Goal: Transaction & Acquisition: Subscribe to service/newsletter

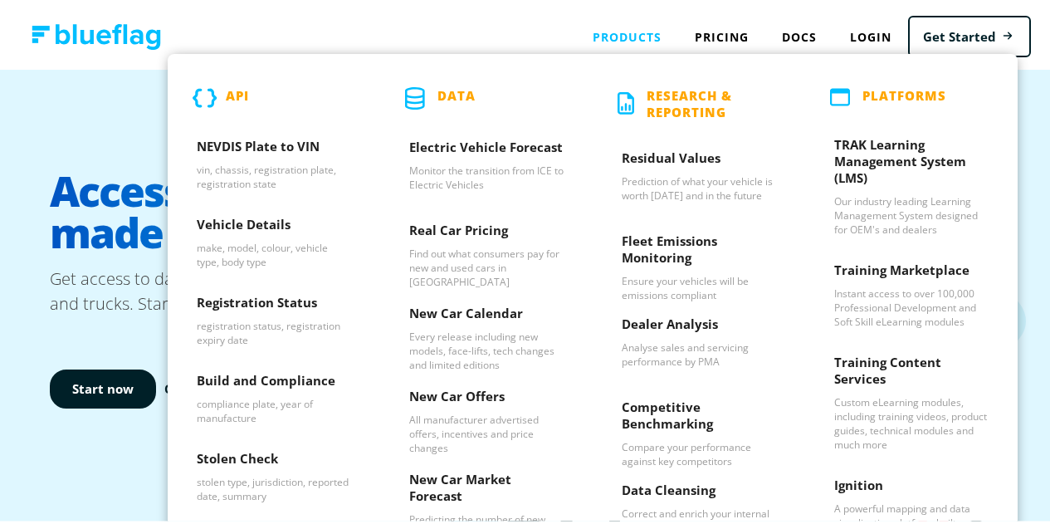
click at [640, 39] on div "Products API NEVDIS Plate to VIN vin, chassis, registration plate, registration…" at bounding box center [627, 34] width 102 height 34
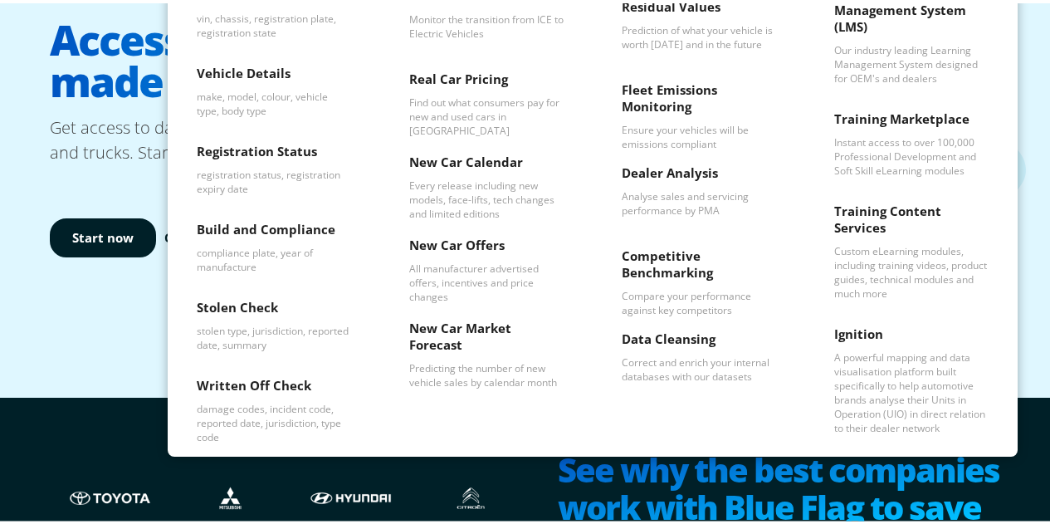
scroll to position [151, 0]
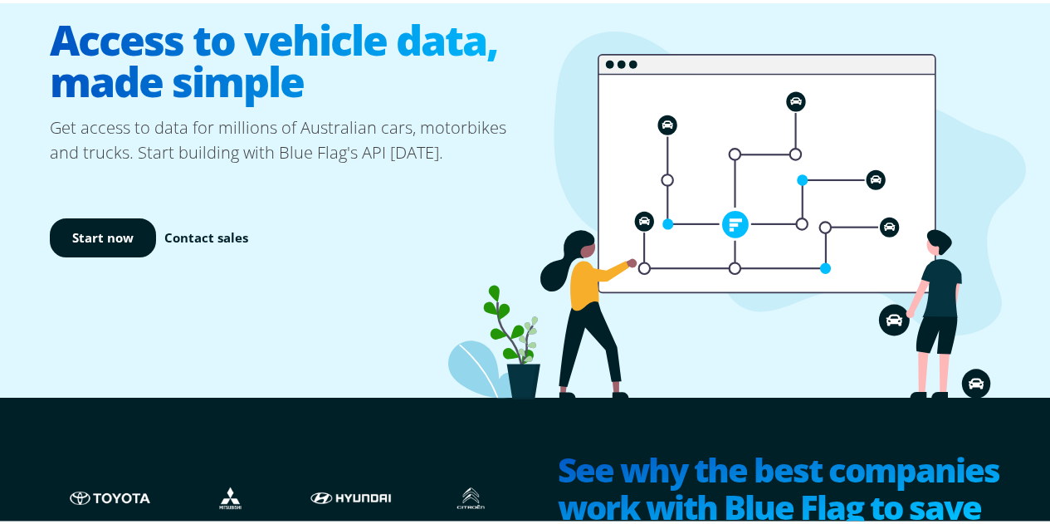
click at [1038, 174] on div "Access to vehicle data, made simple Get access to data for millions of Australi…" at bounding box center [531, 154] width 1063 height 479
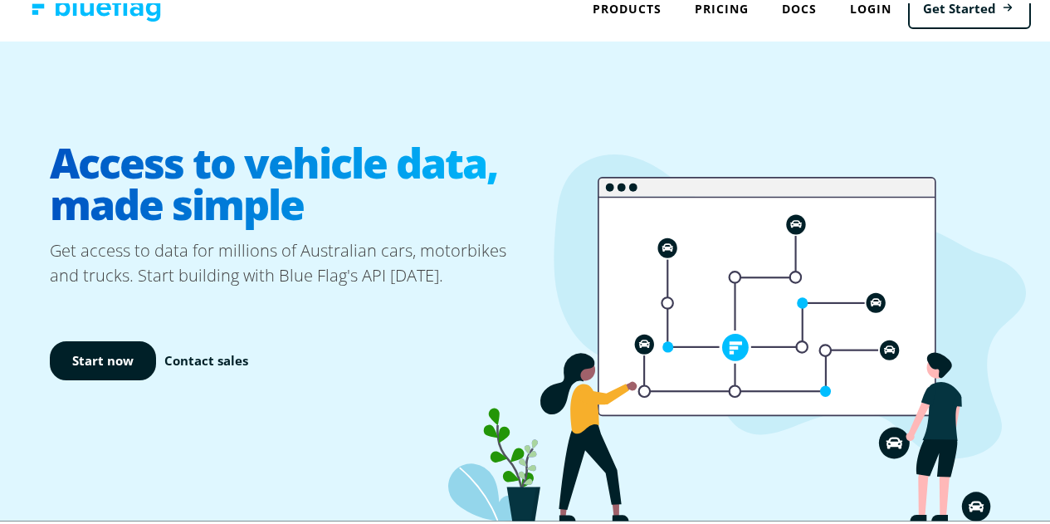
scroll to position [0, 0]
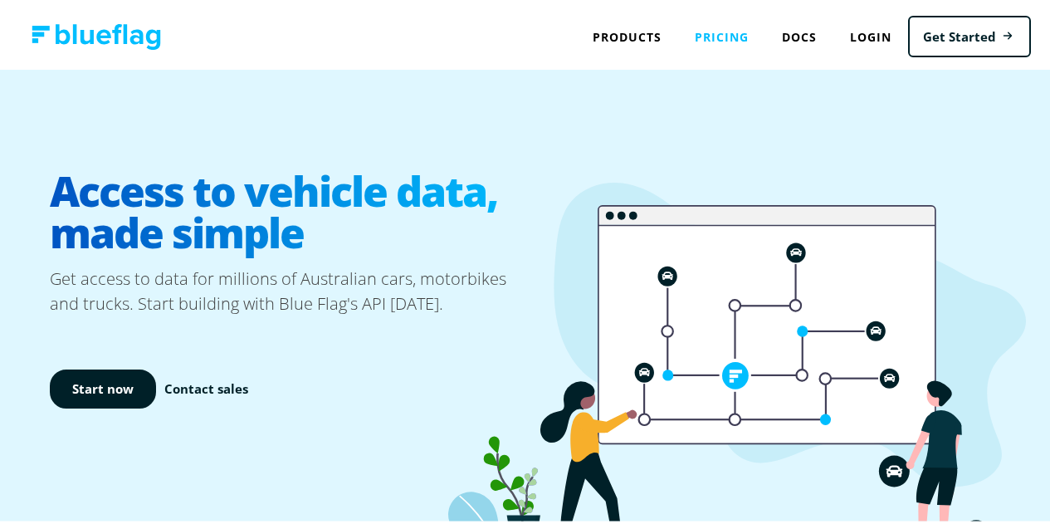
click at [712, 41] on link "Pricing" at bounding box center [721, 34] width 87 height 34
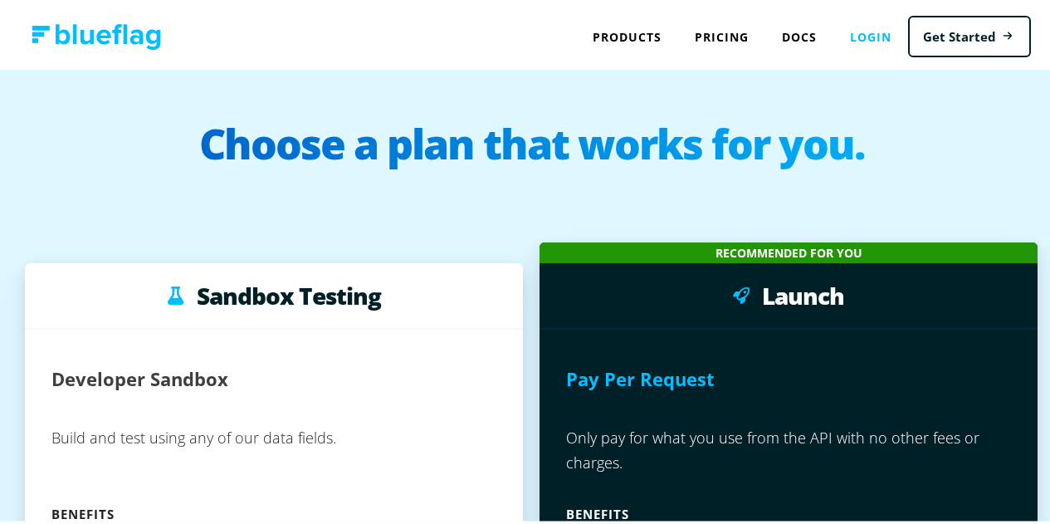
click at [852, 32] on link "Login" at bounding box center [871, 34] width 75 height 34
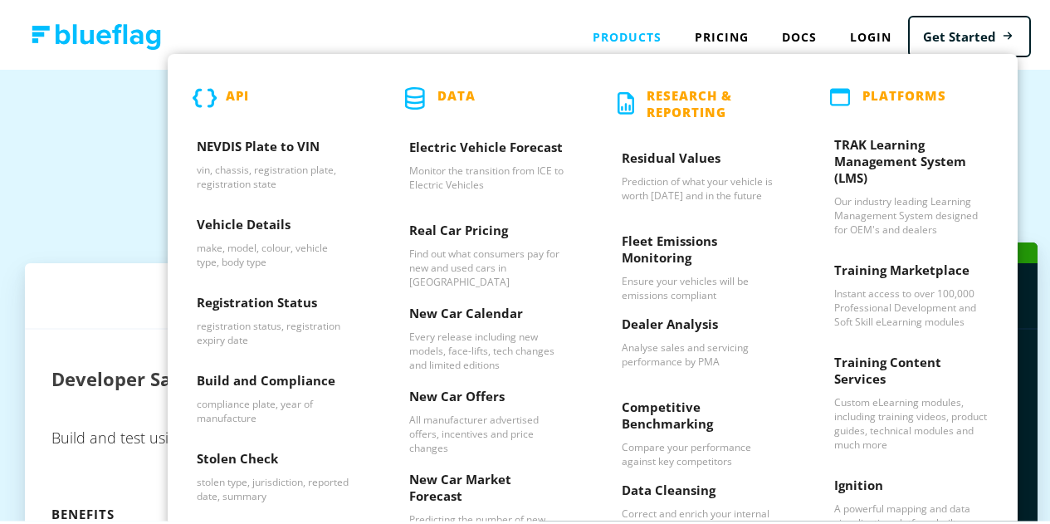
click at [619, 23] on div "Products API NEVDIS Plate to VIN vin, chassis, registration plate, registration…" at bounding box center [627, 34] width 102 height 34
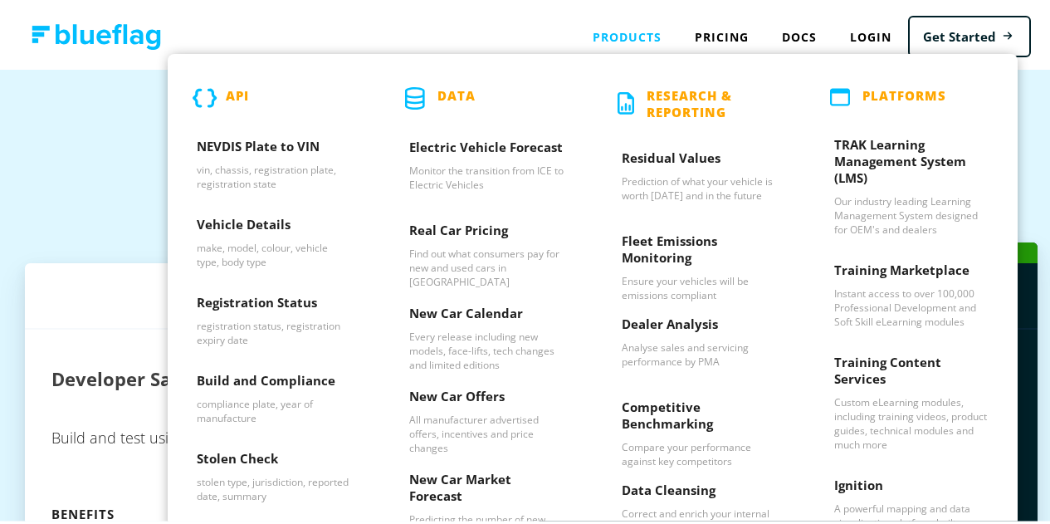
click at [631, 28] on div "Products API NEVDIS Plate to VIN vin, chassis, registration plate, registration…" at bounding box center [627, 34] width 102 height 34
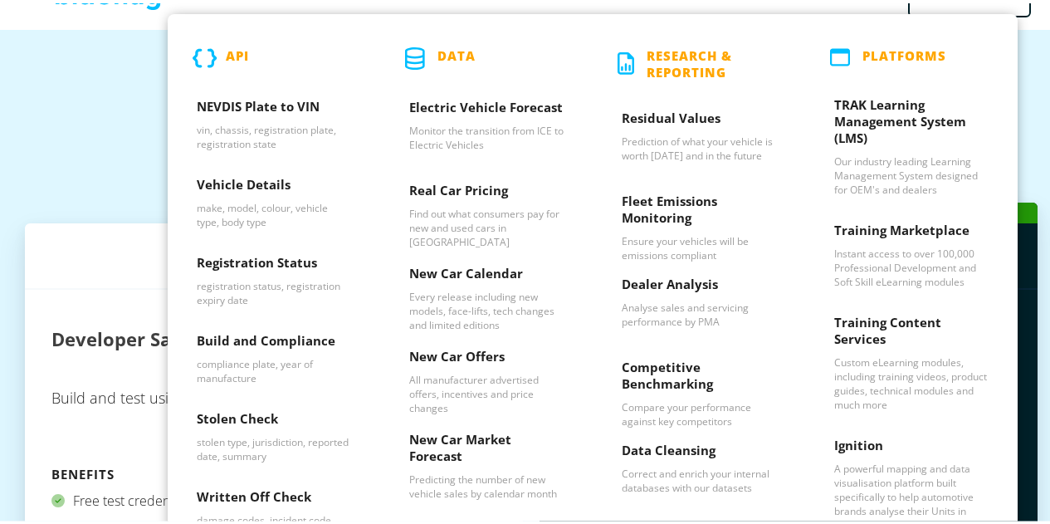
scroll to position [41, 0]
click at [1004, 110] on div "TRAK Learning Management System (LMS) Our industry leading Learning Management …" at bounding box center [911, 142] width 213 height 125
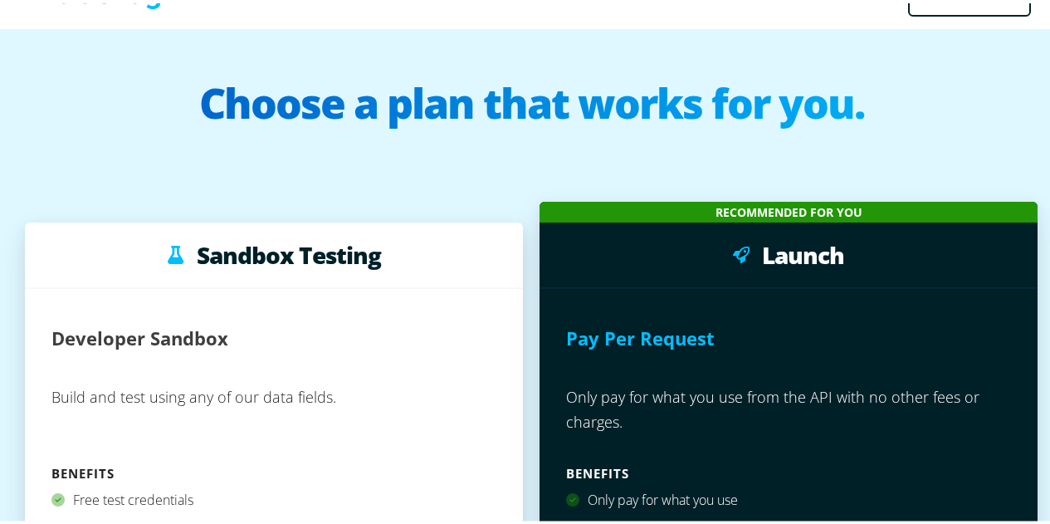
click at [134, 113] on h1 "Choose a plan that works for you." at bounding box center [532, 112] width 1030 height 66
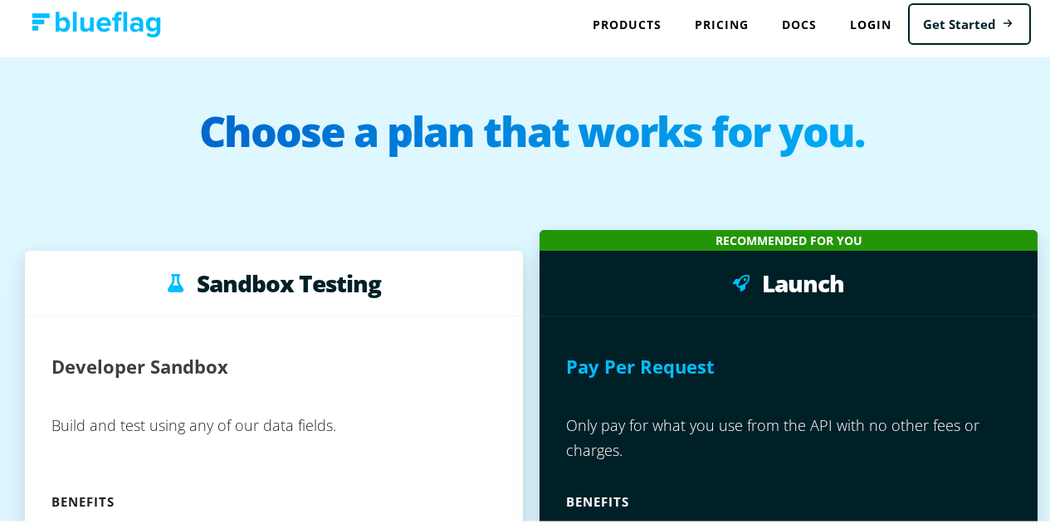
scroll to position [0, 0]
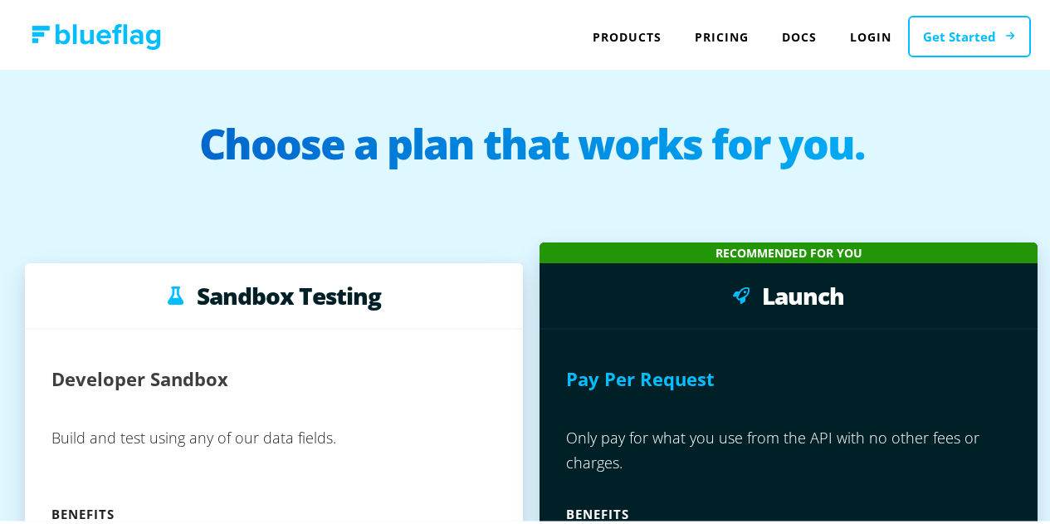
click at [968, 27] on link "Get Started" at bounding box center [969, 33] width 123 height 42
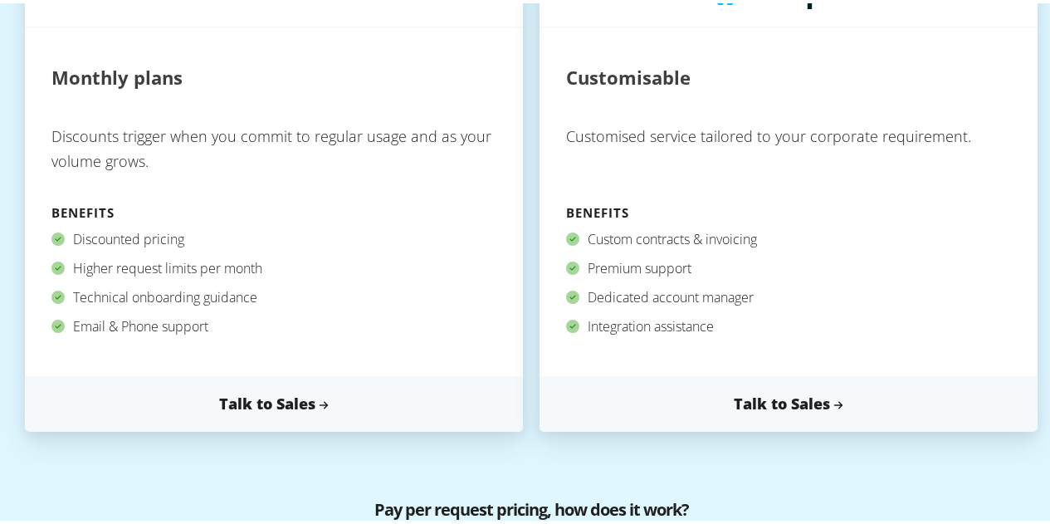
scroll to position [790, 0]
